Goal: Navigation & Orientation: Find specific page/section

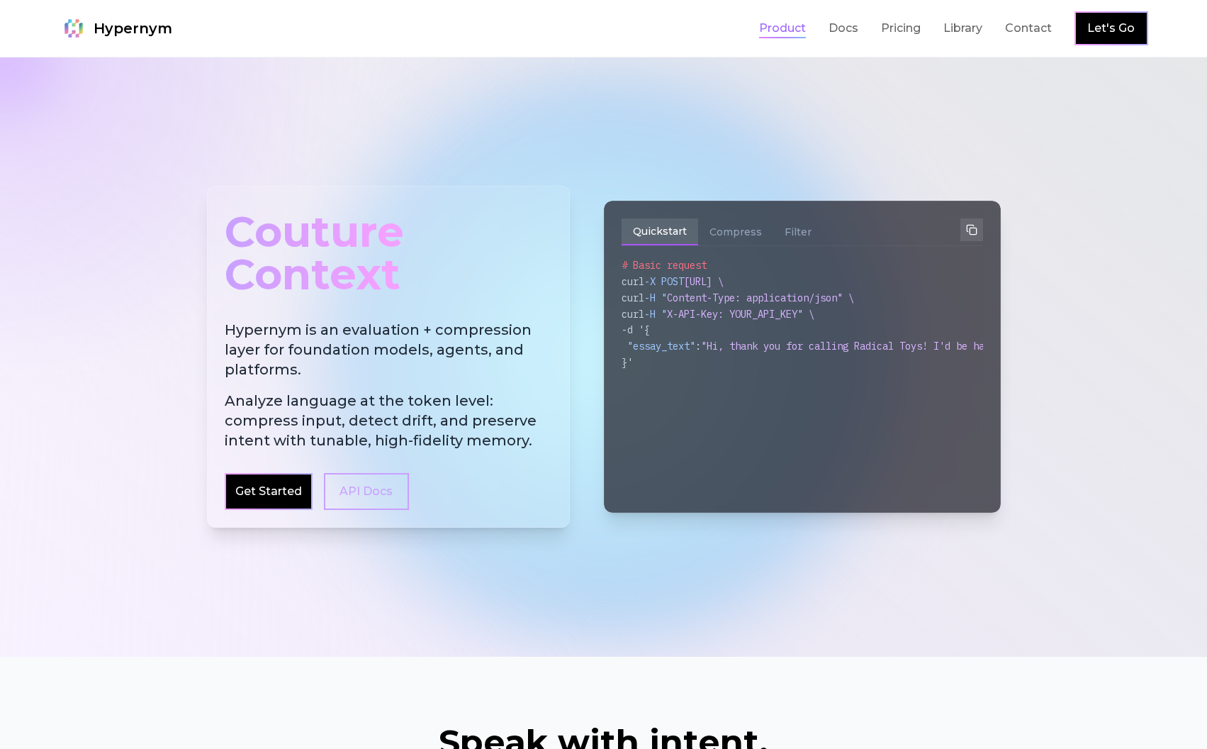
click at [802, 26] on link "Product" at bounding box center [782, 28] width 47 height 17
click at [841, 35] on link "Docs" at bounding box center [844, 28] width 30 height 17
click at [1016, 26] on link "Contact" at bounding box center [1028, 28] width 47 height 17
click at [954, 26] on link "Library" at bounding box center [963, 28] width 39 height 17
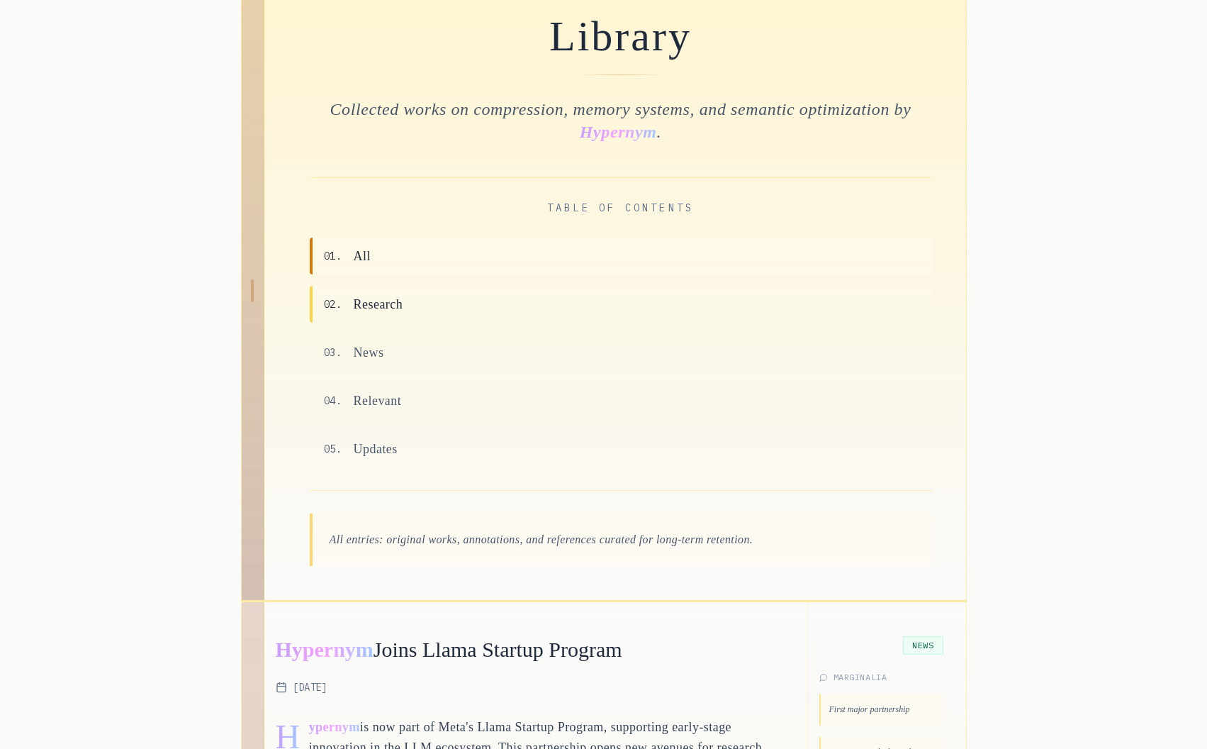
scroll to position [164, 0]
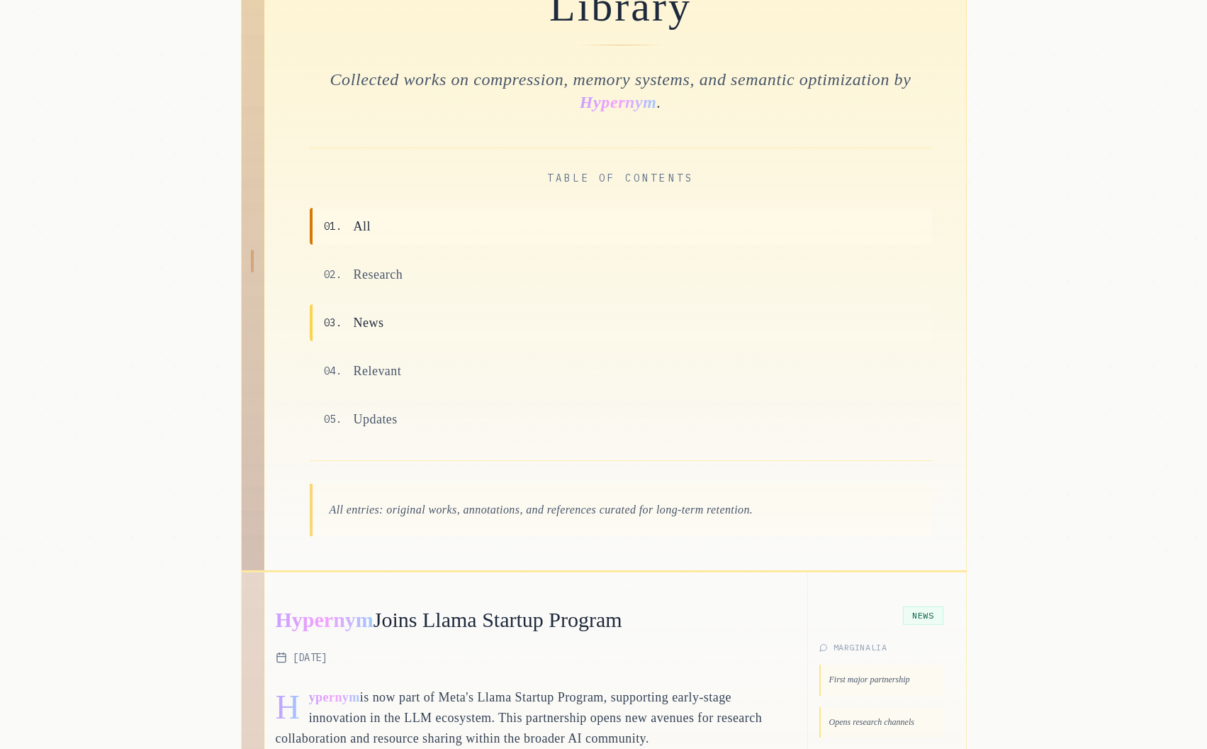
click at [375, 318] on span "News" at bounding box center [369, 323] width 30 height 20
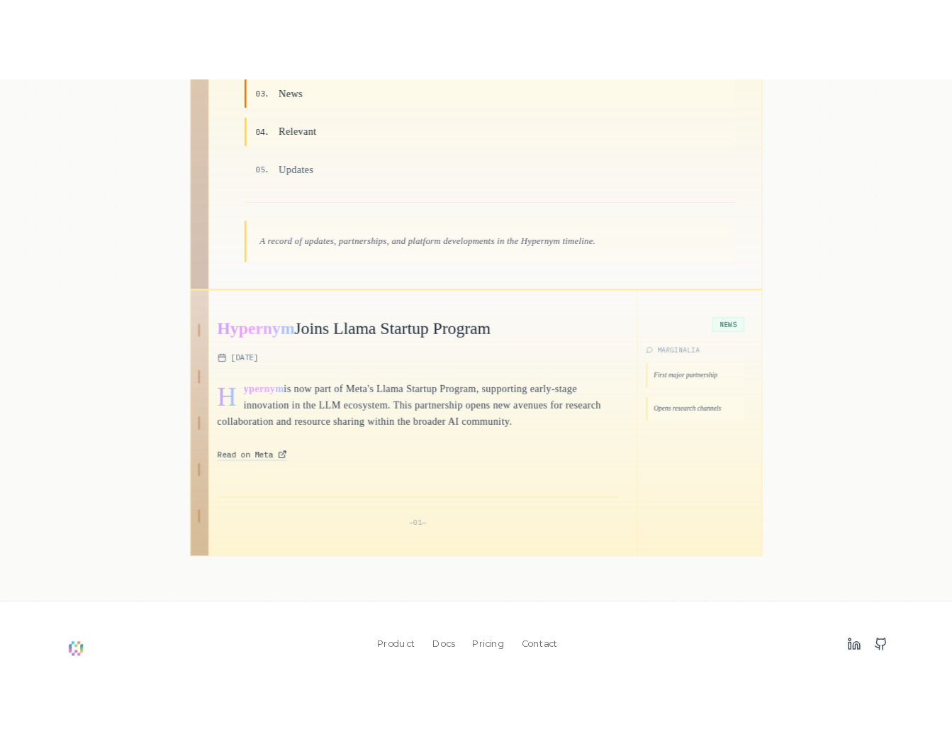
scroll to position [583, 0]
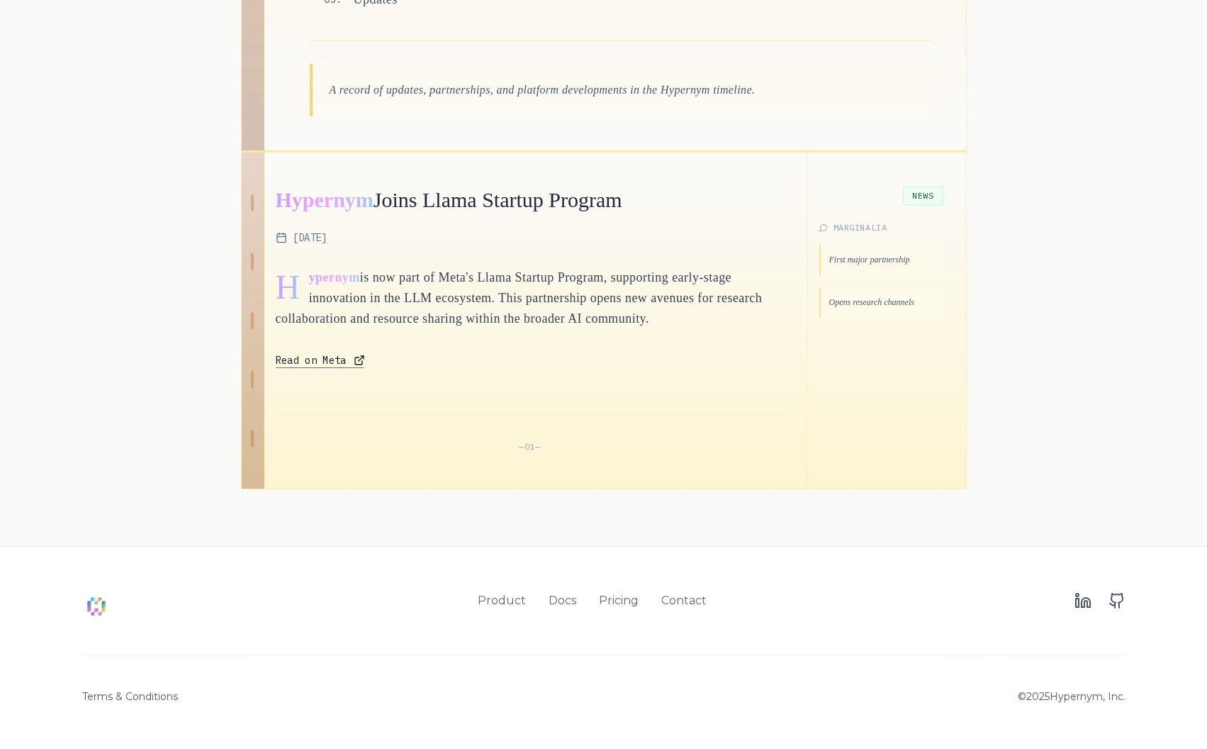
click at [338, 357] on span "Read on Meta" at bounding box center [311, 360] width 71 height 14
